Goal: Information Seeking & Learning: Compare options

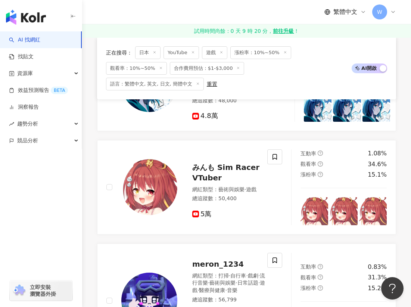
scroll to position [635, 0]
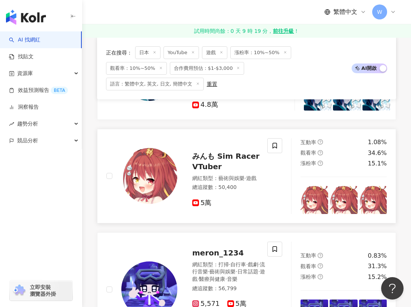
click at [225, 155] on span "みんも Sim Racer VTuber" at bounding box center [225, 161] width 67 height 19
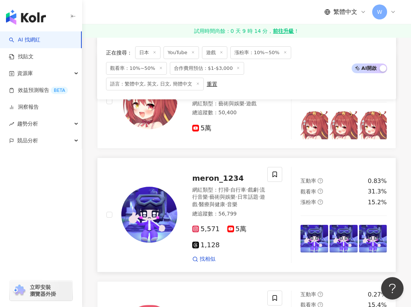
click at [214, 167] on div "meron_1234 網紅類型 ： 打掃 · 自行車 · 戲劇 · 流行音樂 · 藝術與娛樂 · 日常話題 · 遊戲 · 醫療與健康 · 音樂 總追蹤數 ： …" at bounding box center [223, 215] width 92 height 96
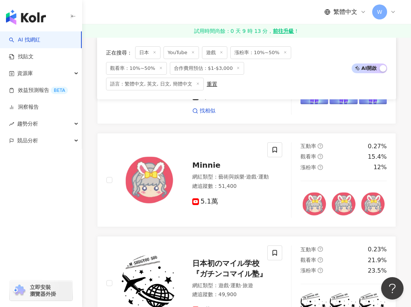
scroll to position [859, 0]
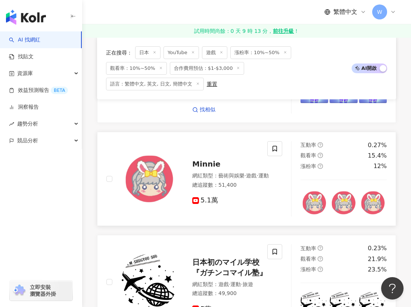
click at [204, 160] on span "Minnie" at bounding box center [206, 164] width 28 height 9
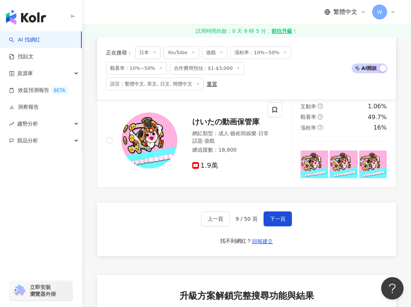
scroll to position [1420, 0]
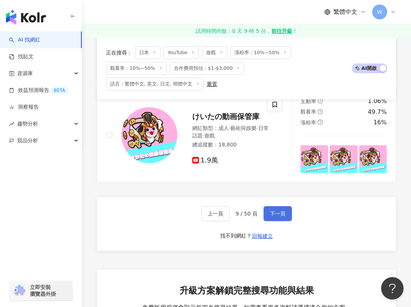
click at [278, 212] on span "下一頁" at bounding box center [278, 214] width 16 height 6
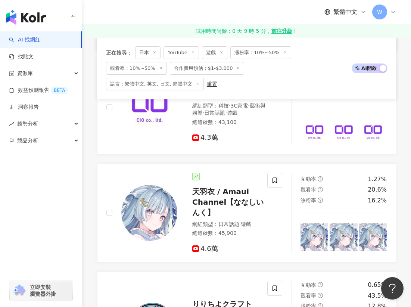
scroll to position [417, 0]
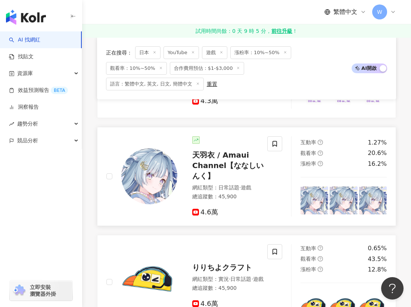
click at [215, 157] on span "天羽衣 / Amaui Channel【ななしいんく】" at bounding box center [227, 166] width 71 height 30
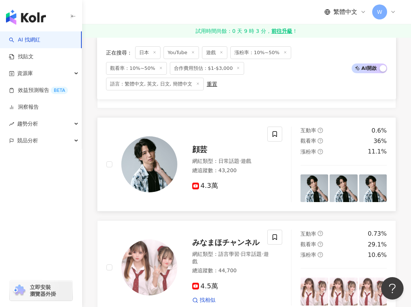
scroll to position [641, 0]
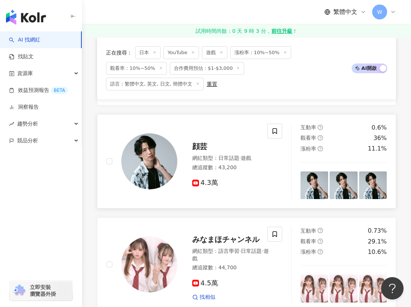
click at [199, 150] on div "顔芸" at bounding box center [225, 146] width 66 height 10
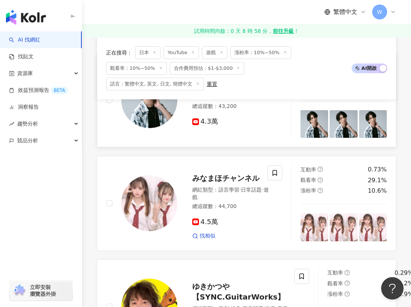
scroll to position [715, 0]
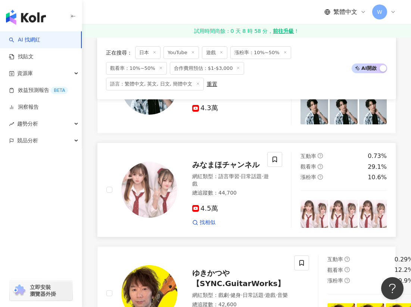
click at [235, 166] on span "みなまほチャンネル" at bounding box center [225, 164] width 67 height 9
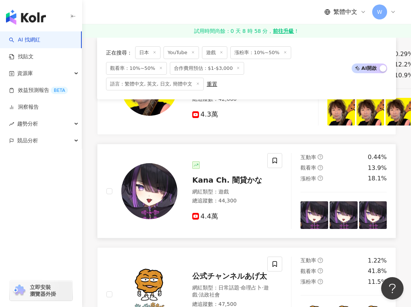
scroll to position [940, 0]
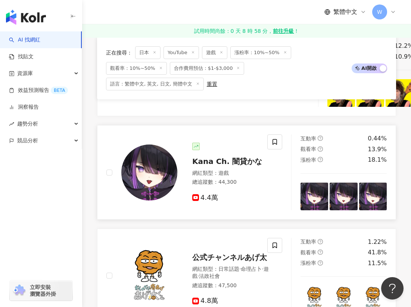
click at [211, 163] on span "Kana Ch. 闇貸かな" at bounding box center [227, 161] width 70 height 9
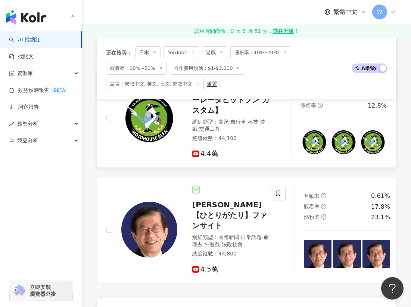
scroll to position [1425, 0]
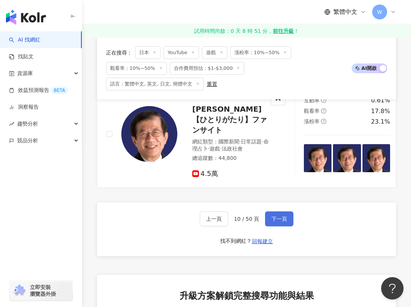
click at [278, 216] on span "下一頁" at bounding box center [280, 219] width 16 height 6
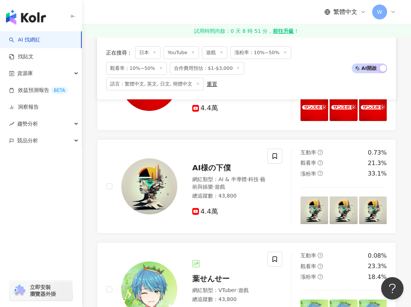
scroll to position [217, 0]
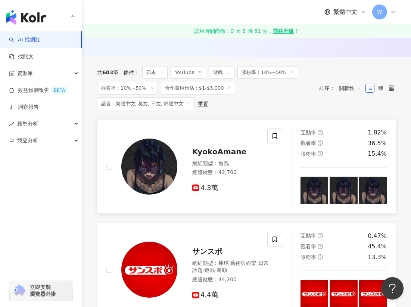
click at [208, 156] on span "KyokoAmane" at bounding box center [219, 151] width 54 height 9
click at [215, 167] on div "網紅類型 ： 遊戲" at bounding box center [225, 163] width 66 height 7
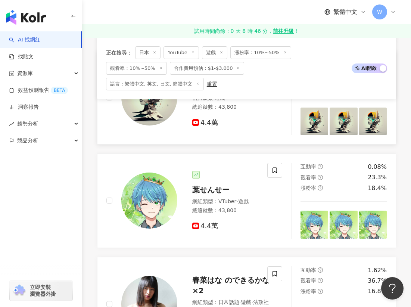
scroll to position [516, 0]
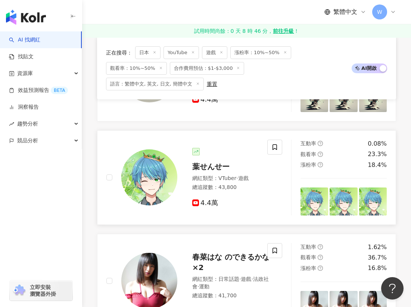
click at [210, 165] on span "葉せんせー" at bounding box center [210, 166] width 37 height 9
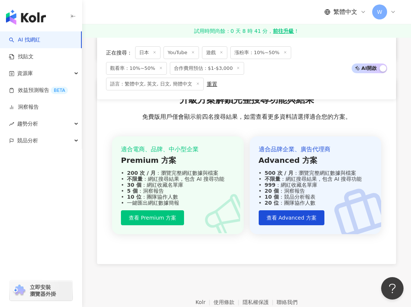
scroll to position [1413, 0]
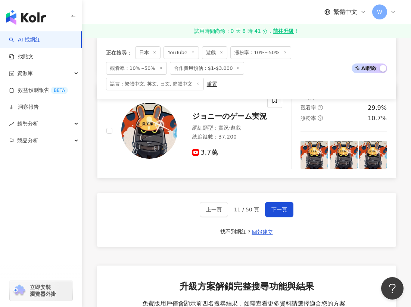
click at [227, 115] on span "ジョニーのゲーム実況" at bounding box center [229, 116] width 75 height 9
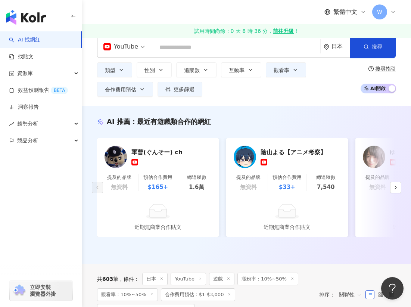
scroll to position [0, 0]
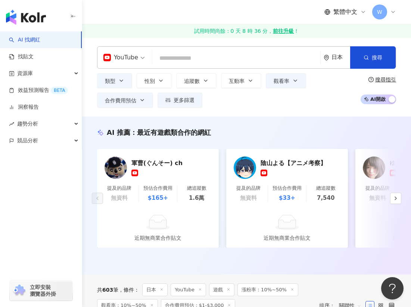
click at [139, 56] on span "YouTube" at bounding box center [123, 58] width 41 height 12
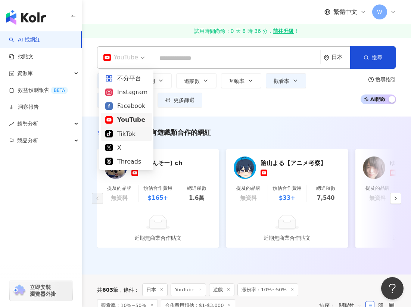
click at [119, 130] on div "TikTok" at bounding box center [126, 133] width 42 height 9
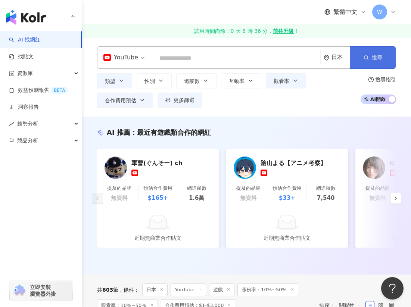
click at [363, 64] on button "搜尋" at bounding box center [373, 57] width 46 height 22
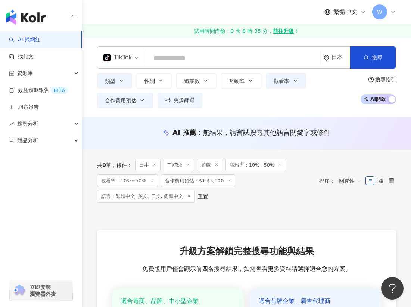
click at [171, 56] on input "search" at bounding box center [233, 58] width 168 height 14
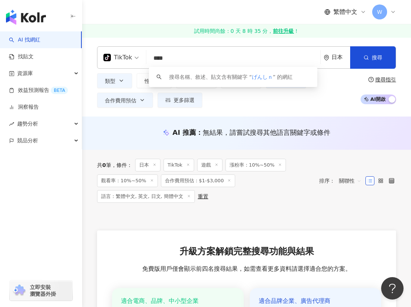
type input "**"
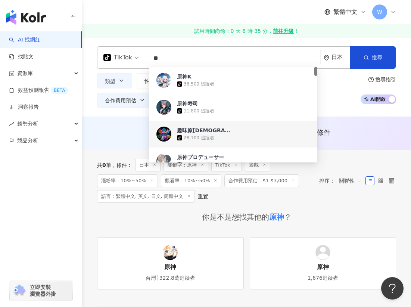
click at [192, 134] on div "tiktok-icon 28,100 追蹤者" at bounding box center [243, 137] width 133 height 7
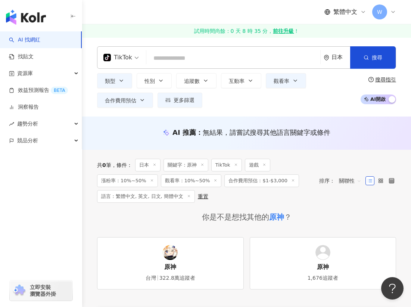
click at [197, 52] on input "search" at bounding box center [233, 58] width 168 height 14
click at [168, 198] on span "語言：繁體中文, 英文, 日文, 簡體中文" at bounding box center [146, 196] width 98 height 13
click at [169, 197] on span "語言：繁體中文, 英文, 日文, 簡體中文" at bounding box center [146, 196] width 98 height 13
click at [192, 99] on span "更多篩選" at bounding box center [184, 100] width 21 height 6
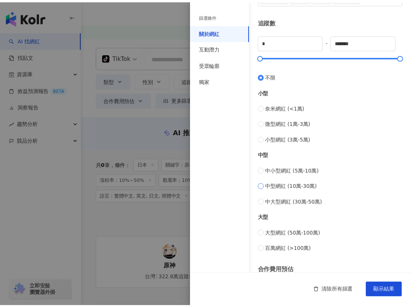
scroll to position [257, 0]
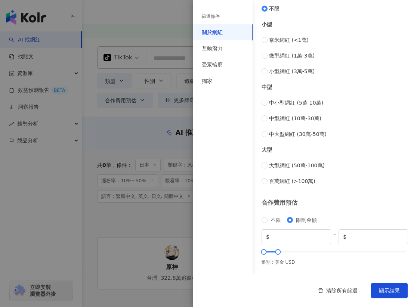
click at [173, 58] on div at bounding box center [208, 153] width 417 height 307
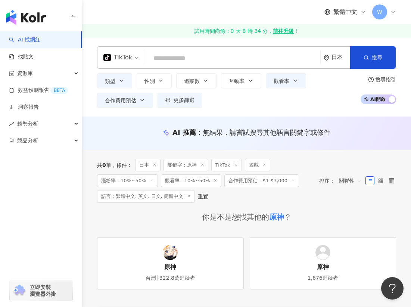
click at [171, 58] on input "search" at bounding box center [233, 58] width 168 height 14
type input "*"
type input "**"
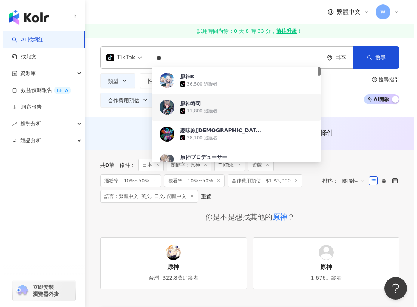
scroll to position [37, 0]
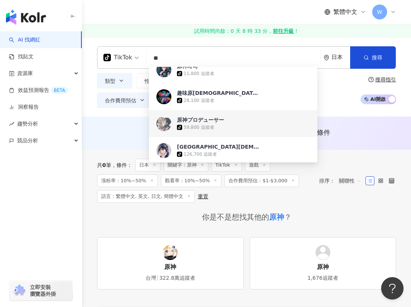
click at [192, 123] on div "原神プロデューサー" at bounding box center [200, 119] width 47 height 7
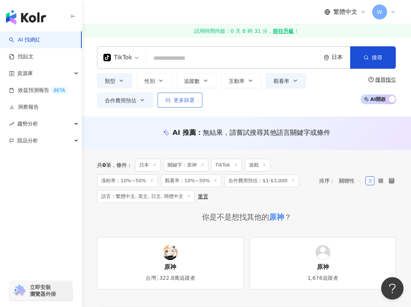
click at [182, 100] on span "更多篩選" at bounding box center [184, 100] width 21 height 6
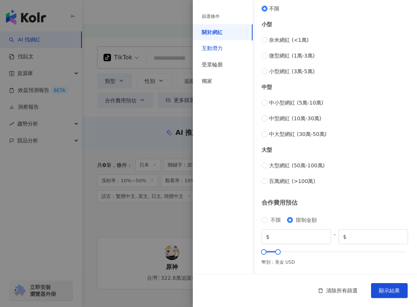
click at [203, 49] on div "互動潛力" at bounding box center [212, 48] width 21 height 7
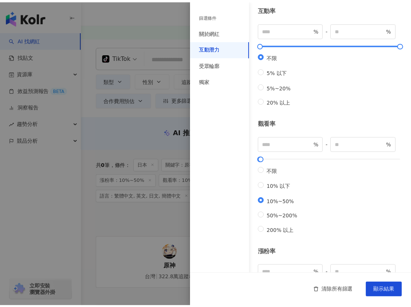
scroll to position [0, 0]
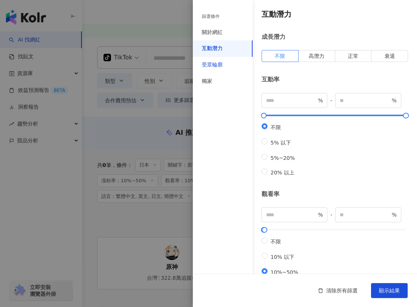
click at [222, 62] on div "受眾輪廓" at bounding box center [212, 64] width 21 height 7
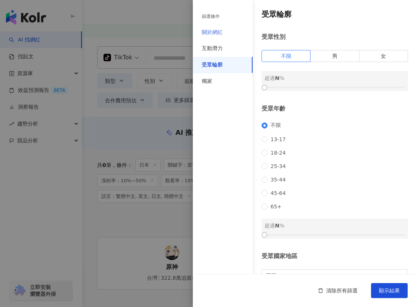
click at [216, 28] on div "關於網紅" at bounding box center [223, 32] width 60 height 16
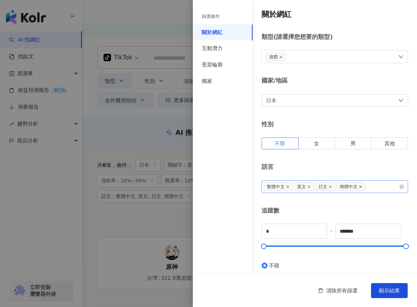
click at [360, 185] on icon "close" at bounding box center [361, 187] width 4 height 4
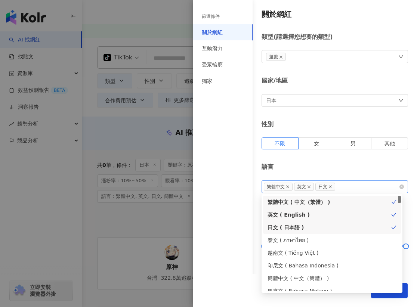
click at [308, 185] on icon "close" at bounding box center [309, 187] width 4 height 4
click at [287, 188] on icon "close" at bounding box center [288, 187] width 4 height 4
click at [237, 219] on div "篩選條件 關於網紅 互動潛力 受眾輪廓 獨家" at bounding box center [223, 158] width 60 height 298
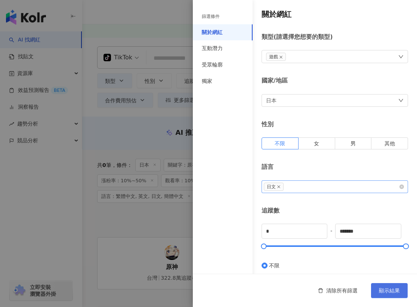
click at [392, 289] on span "顯示結果" at bounding box center [389, 291] width 21 height 6
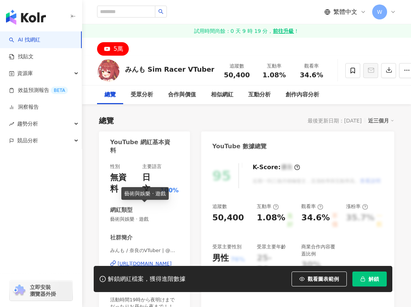
drag, startPoint x: 156, startPoint y: 250, endPoint x: 163, endPoint y: 249, distance: 7.2
click at [156, 260] on div "https://www.youtube.com/channel/UC9WrMaSxIDRKR4wcz86IJxQ" at bounding box center [145, 263] width 54 height 7
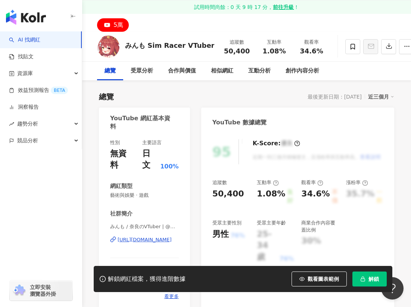
scroll to position [37, 0]
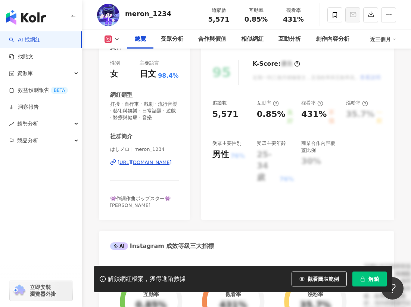
scroll to position [149, 0]
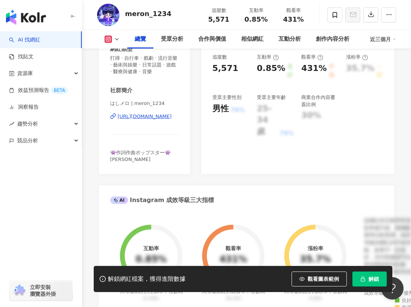
click at [152, 114] on div "https://www.instagram.com/meron_1234/" at bounding box center [145, 116] width 54 height 7
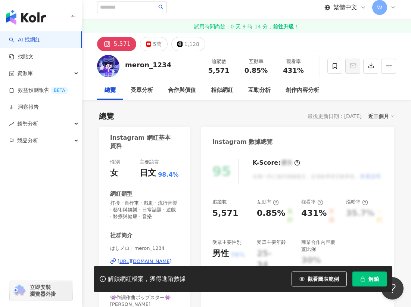
scroll to position [0, 0]
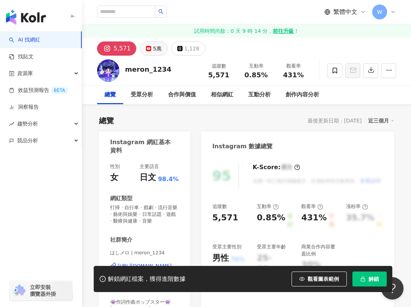
click at [153, 50] on div "5萬" at bounding box center [157, 48] width 9 height 10
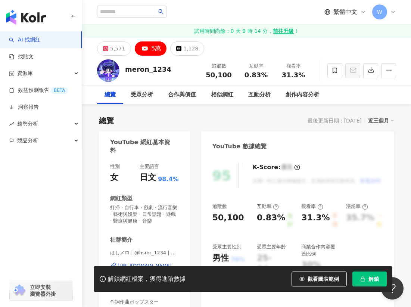
scroll to position [149, 0]
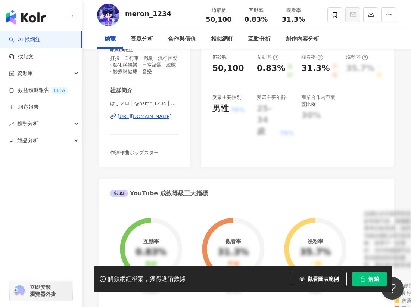
click at [153, 116] on div "https://www.youtube.com/channel/UCzLhksxo7oTu0r91TsY9h5Q" at bounding box center [145, 116] width 54 height 7
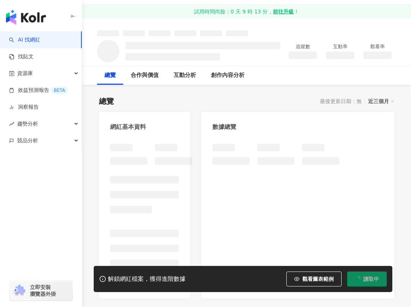
scroll to position [37, 0]
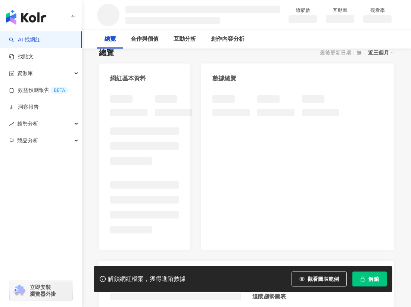
scroll to position [75, 0]
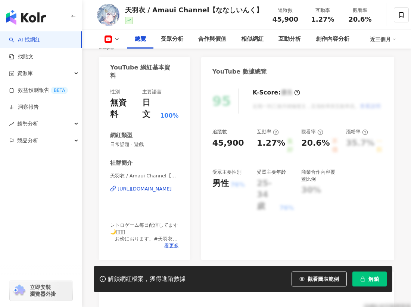
click at [147, 186] on div "[URL][DOMAIN_NAME]" at bounding box center [145, 189] width 54 height 7
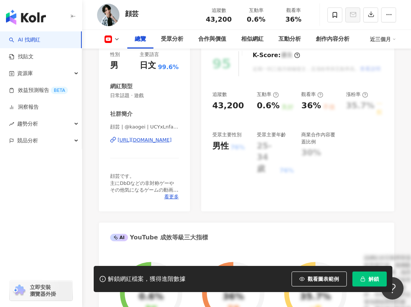
click at [156, 138] on div "https://www.youtube.com/channel/UCYxLnfa6hsEgg8rt4l96MSQ" at bounding box center [145, 140] width 54 height 7
click at [263, 188] on div "95 K-Score : 優良 近期一到三個月積極發文，且漲粉率與互動率高。 查看說明 追蹤數 43,200 互動率 0.6% 良好 觀看率 36% 不佳 漲…" at bounding box center [297, 128] width 193 height 168
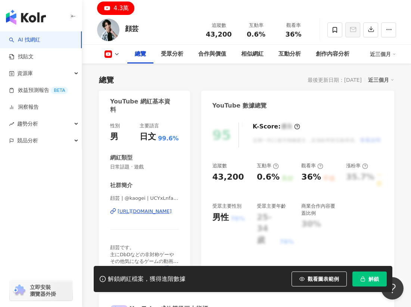
scroll to position [37, 0]
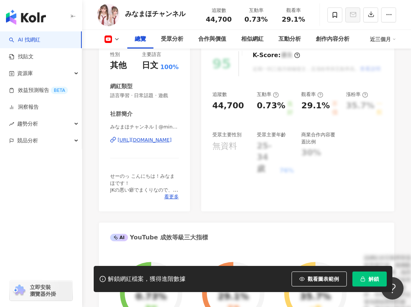
click at [150, 140] on div "https://www.youtube.com/channel/UCFLVgj34x-nwAgpDsM9Hvnw" at bounding box center [145, 140] width 54 height 7
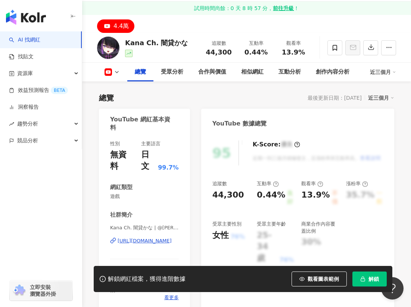
scroll to position [75, 0]
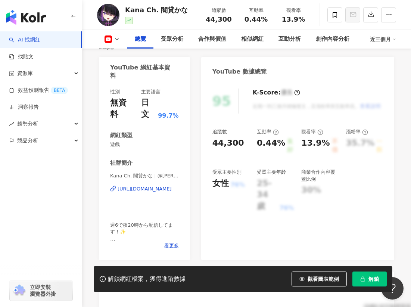
click at [161, 186] on div "[URL][DOMAIN_NAME]" at bounding box center [145, 189] width 54 height 7
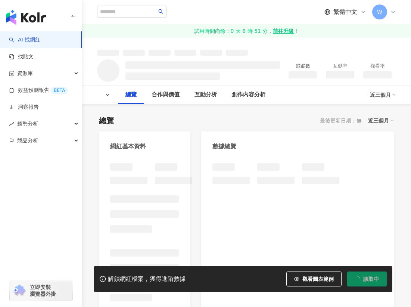
scroll to position [37, 0]
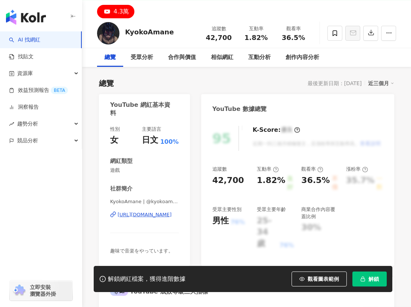
click at [161, 216] on div "[URL][DOMAIN_NAME]" at bounding box center [145, 214] width 54 height 7
drag, startPoint x: 261, startPoint y: 245, endPoint x: 278, endPoint y: 246, distance: 16.8
click at [261, 245] on div "95 K-Score : 優良 近期一到三個月積極發文，且漲粉率與互動率高。 查看說明 追蹤數 42,700 互動率 1.82% 良好 觀看率 36.5% 不…" at bounding box center [297, 192] width 193 height 148
click at [137, 216] on div "[URL][DOMAIN_NAME]" at bounding box center [145, 214] width 54 height 7
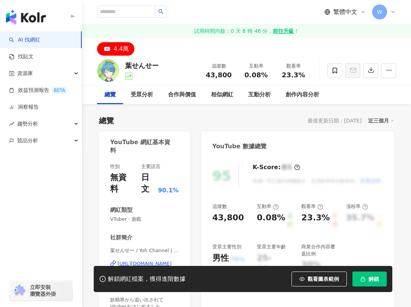
drag, startPoint x: 0, startPoint y: 0, endPoint x: 167, endPoint y: 251, distance: 301.7
click at [167, 260] on div "[URL][DOMAIN_NAME]" at bounding box center [145, 263] width 54 height 7
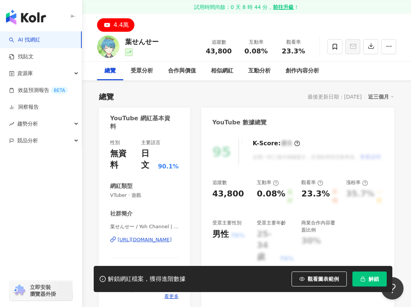
scroll to position [37, 0]
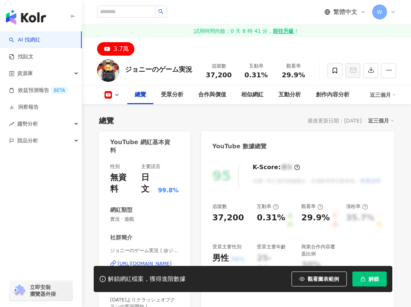
click at [148, 260] on div "[URL][DOMAIN_NAME]" at bounding box center [145, 263] width 54 height 7
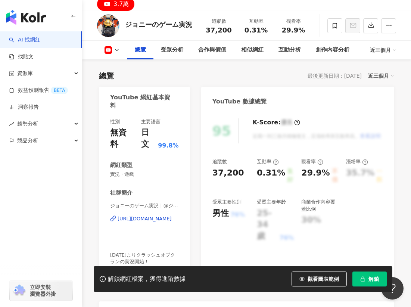
scroll to position [37, 0]
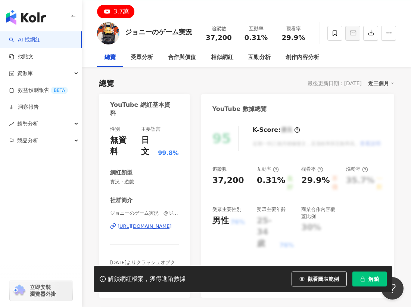
click at [300, 109] on div "YouTube 數據總覽" at bounding box center [297, 106] width 193 height 24
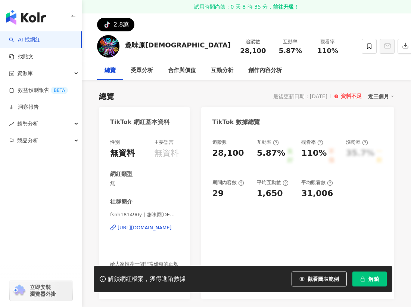
scroll to position [37, 0]
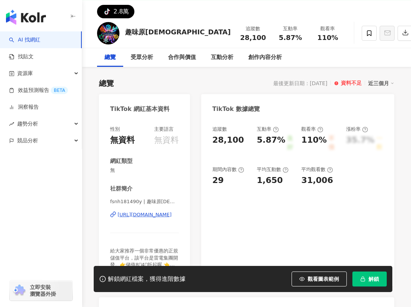
click at [148, 213] on div "https://www.tiktok.com/@7209944106242950145" at bounding box center [145, 214] width 54 height 7
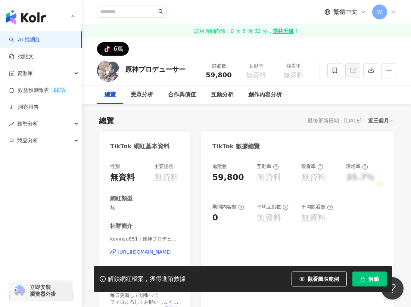
click at [145, 252] on div "[URL][DOMAIN_NAME]" at bounding box center [145, 252] width 54 height 7
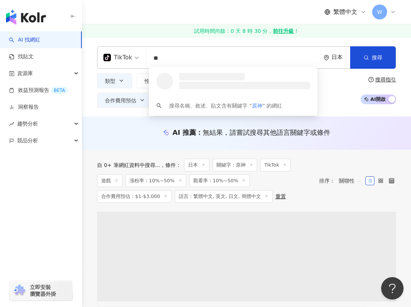
click at [183, 58] on input "**" at bounding box center [233, 58] width 168 height 14
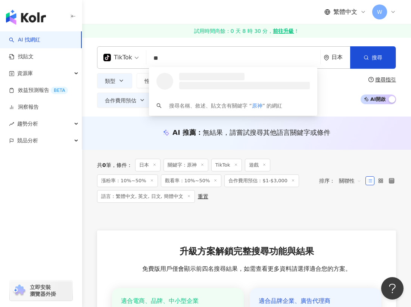
click at [201, 59] on input "**" at bounding box center [233, 58] width 168 height 14
click at [372, 61] on button "搜尋" at bounding box center [373, 57] width 46 height 22
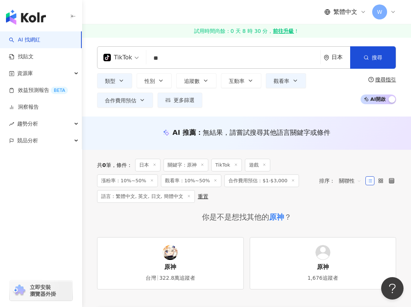
click at [187, 196] on icon at bounding box center [189, 196] width 4 height 4
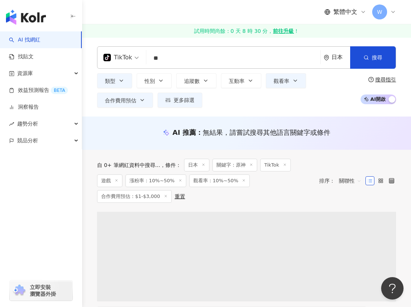
click at [219, 197] on div "自 0+ 筆網紅資料中搜尋... 條件 ： 日本 關鍵字：原神 TikTok 遊戲 漲粉率：10%~50% 觀看率：10%~50% 合作費用預估：$1-$3,…" at bounding box center [204, 181] width 215 height 44
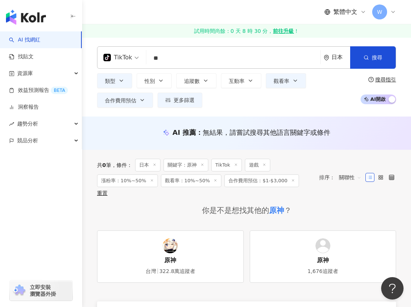
click at [150, 181] on icon at bounding box center [152, 181] width 4 height 4
click at [150, 179] on icon at bounding box center [152, 181] width 4 height 4
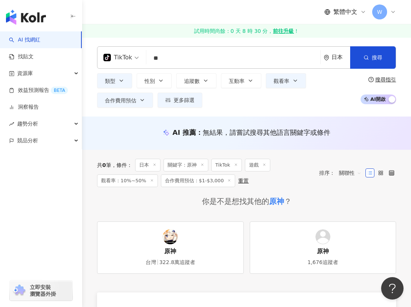
click at [204, 163] on icon at bounding box center [203, 165] width 4 height 4
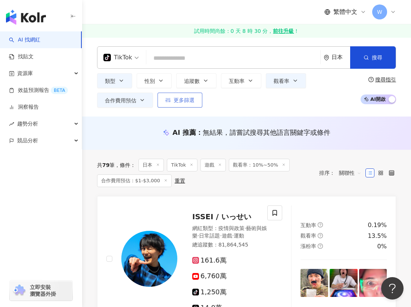
click at [186, 98] on span "更多篩選" at bounding box center [184, 100] width 21 height 6
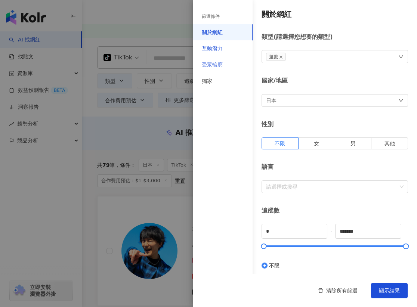
drag, startPoint x: 222, startPoint y: 47, endPoint x: 232, endPoint y: 65, distance: 20.1
click at [222, 47] on div "互動潛力" at bounding box center [212, 48] width 21 height 7
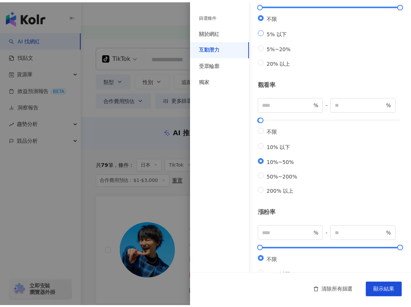
scroll to position [180, 0]
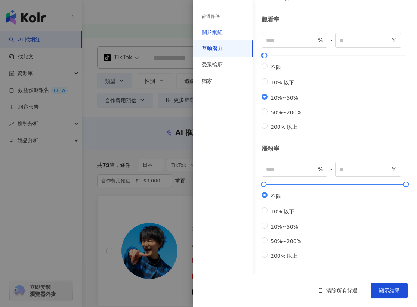
click at [217, 32] on div "關於網紅" at bounding box center [212, 32] width 21 height 7
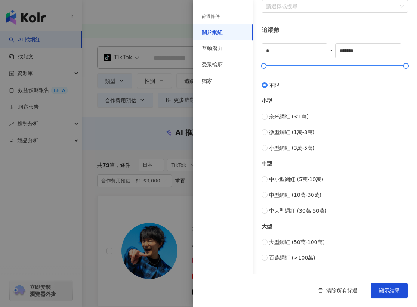
type input "*****"
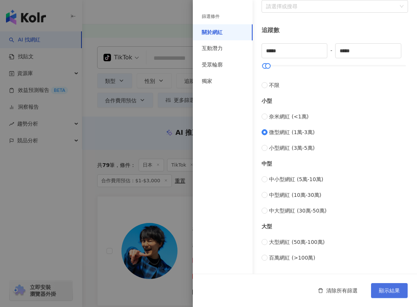
click at [385, 289] on span "顯示結果" at bounding box center [389, 291] width 21 height 6
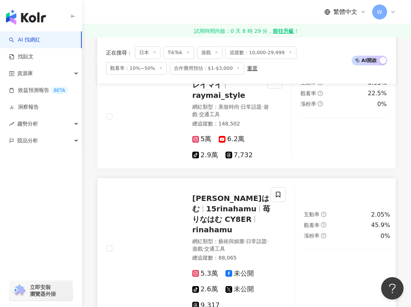
scroll to position [523, 0]
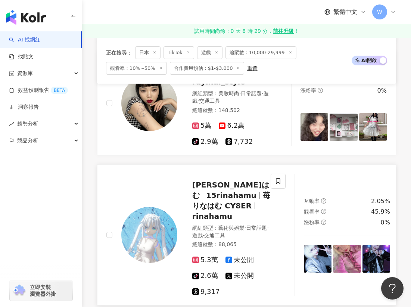
click at [217, 191] on span "苺りなはむ CY8ER" at bounding box center [231, 200] width 78 height 19
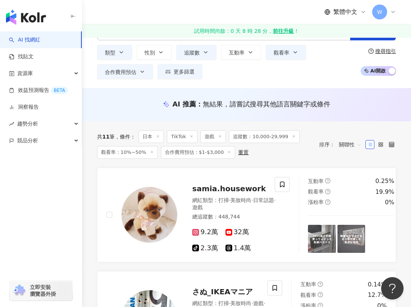
scroll to position [0, 0]
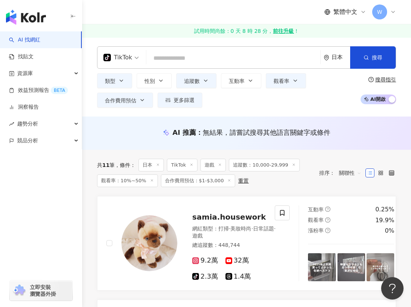
click at [150, 181] on icon at bounding box center [152, 181] width 4 height 4
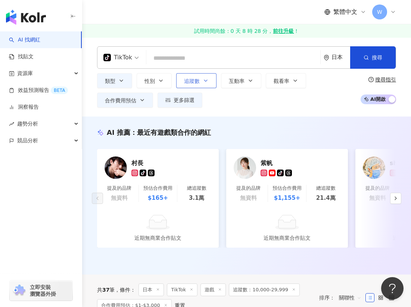
click at [198, 85] on button "追蹤數" at bounding box center [196, 80] width 40 height 15
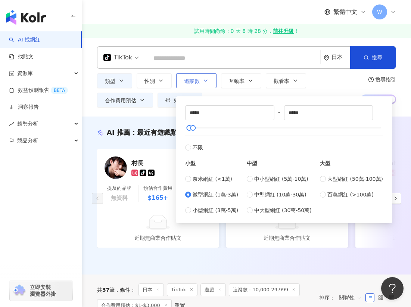
click at [198, 85] on button "追蹤數" at bounding box center [196, 80] width 40 height 15
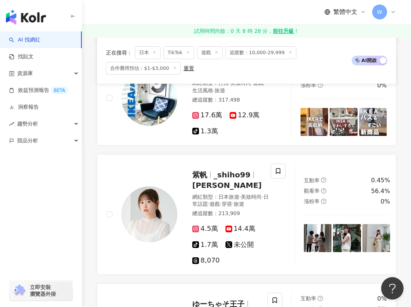
scroll to position [523, 0]
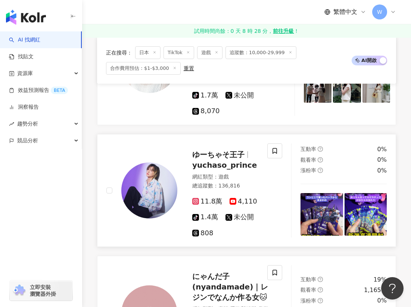
click at [207, 159] on span "ゆーちゃそ王子" at bounding box center [218, 154] width 52 height 9
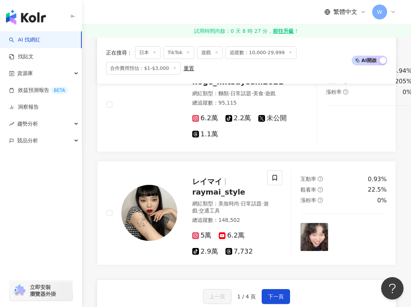
scroll to position [1606, 0]
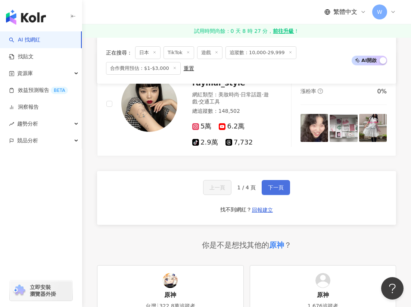
click at [275, 180] on button "下一頁" at bounding box center [276, 187] width 28 height 15
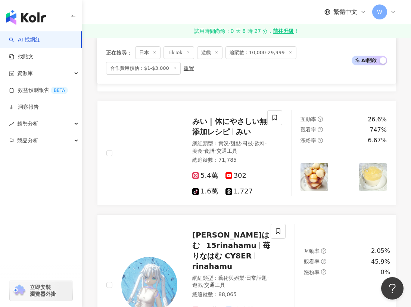
scroll to position [616, 0]
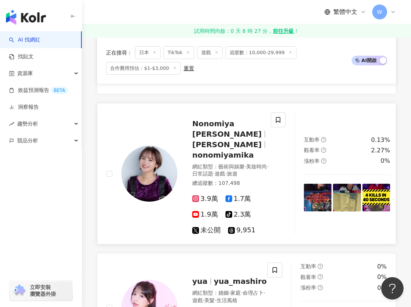
click at [229, 140] on span "野々宮ミカ" at bounding box center [226, 144] width 69 height 9
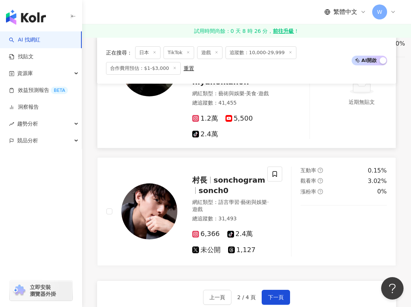
scroll to position [1737, 0]
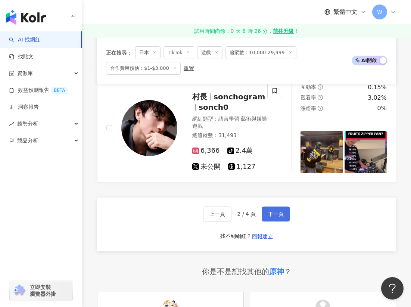
click at [275, 211] on span "下一頁" at bounding box center [276, 214] width 16 height 6
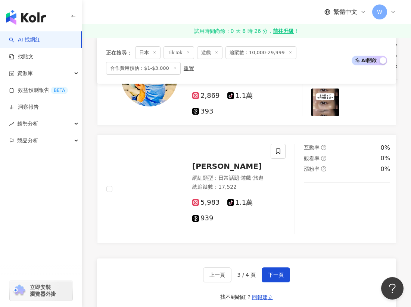
scroll to position [1674, 0]
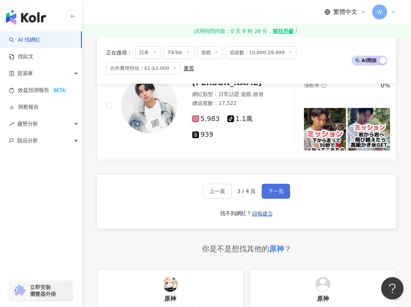
click at [277, 184] on button "下一頁" at bounding box center [276, 191] width 28 height 15
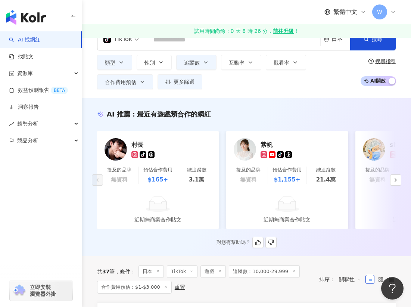
scroll to position [0, 0]
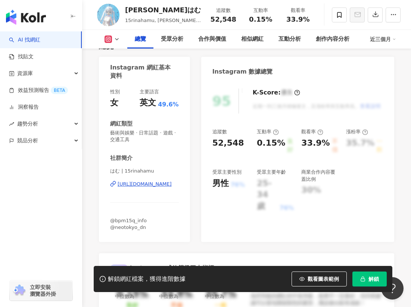
click at [150, 185] on div "[URL][DOMAIN_NAME]" at bounding box center [145, 184] width 54 height 7
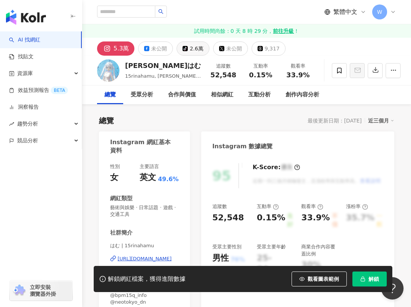
click at [192, 53] on div "2.6萬" at bounding box center [196, 48] width 13 height 10
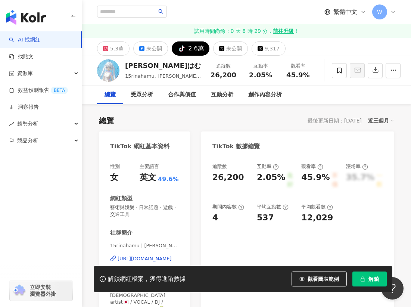
scroll to position [149, 0]
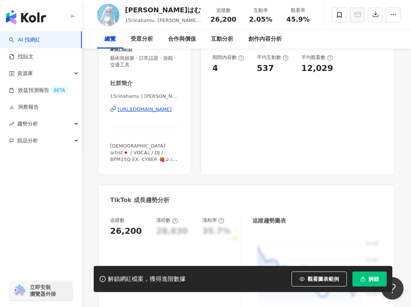
click at [155, 108] on div "[URL][DOMAIN_NAME]" at bounding box center [145, 109] width 54 height 7
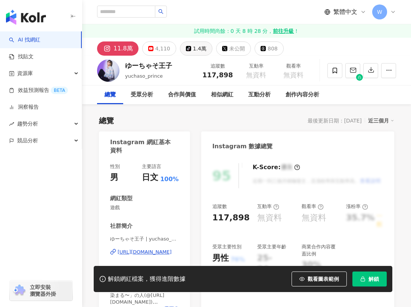
click at [182, 51] on button "tiktok-icon 1.4萬" at bounding box center [196, 48] width 33 height 14
click at [186, 50] on icon at bounding box center [188, 48] width 5 height 5
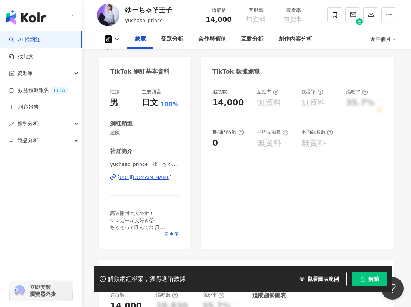
click at [136, 176] on div "https://www.tiktok.com/@yuchaso_prince" at bounding box center [145, 177] width 54 height 7
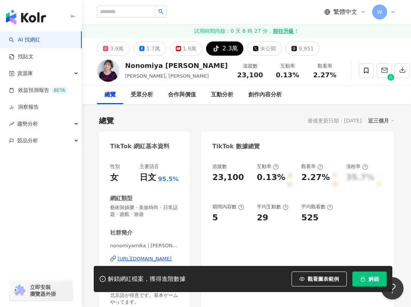
scroll to position [112, 0]
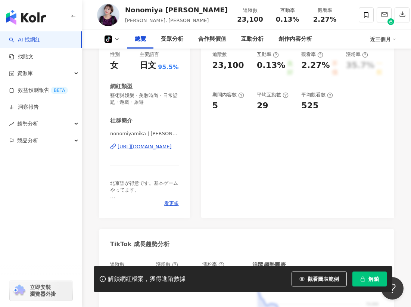
click at [160, 147] on div "[URL][DOMAIN_NAME]" at bounding box center [145, 146] width 54 height 7
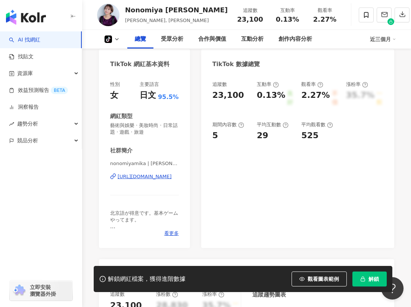
scroll to position [0, 0]
